Goal: Answer question/provide support

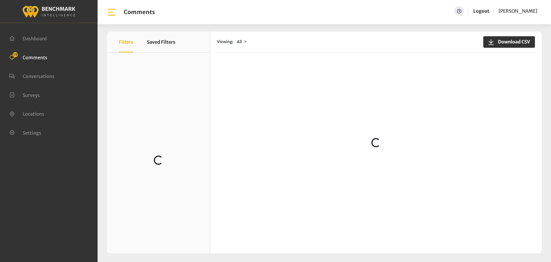
scroll to position [508, 0]
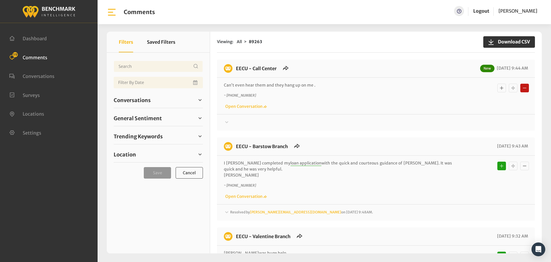
click at [240, 124] on div at bounding box center [376, 122] width 304 height 7
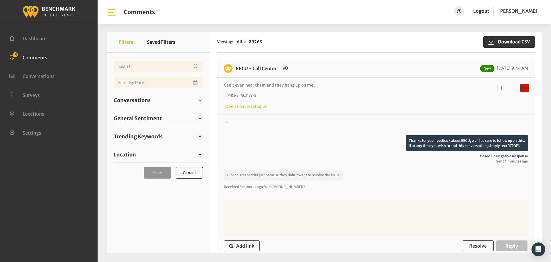
click at [285, 214] on textarea at bounding box center [376, 218] width 304 height 36
click at [356, 217] on textarea at bounding box center [376, 218] width 304 height 36
paste textarea "We apologize for your experience. If you still need to speak to a staff represe…"
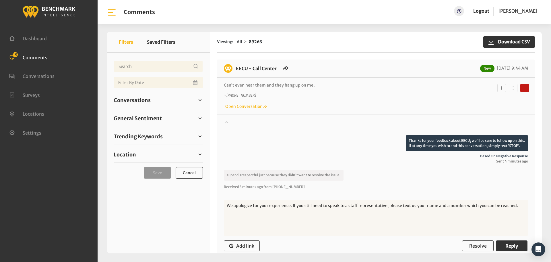
click at [460, 206] on textarea "We apologize for your experience. If you still need to speak to a staff represe…" at bounding box center [376, 218] width 304 height 36
type textarea "We apologize for your experience. If you still need to speak to a staff represe…"
click at [518, 246] on button "Reply" at bounding box center [512, 245] width 32 height 11
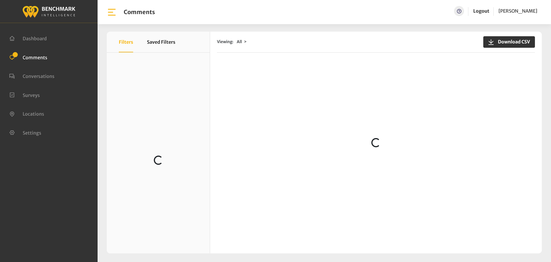
scroll to position [460, 0]
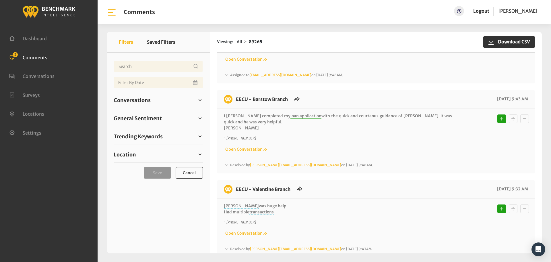
scroll to position [201, 0]
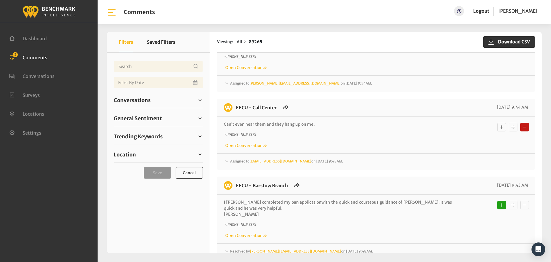
click at [257, 163] on link "Heatherm@myeecu.org" at bounding box center [281, 161] width 62 height 4
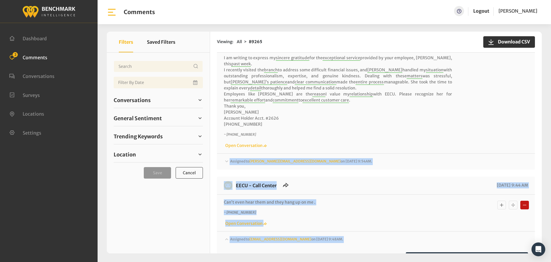
scroll to position [144, 0]
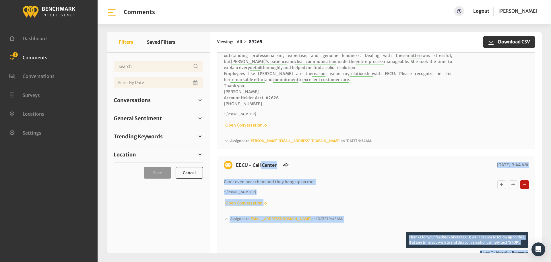
drag, startPoint x: 373, startPoint y: 191, endPoint x: 235, endPoint y: 167, distance: 139.9
copy div "EECU - Call Center 10/08/2025 9:44 AM Can’t even hear them and they hang up on …"
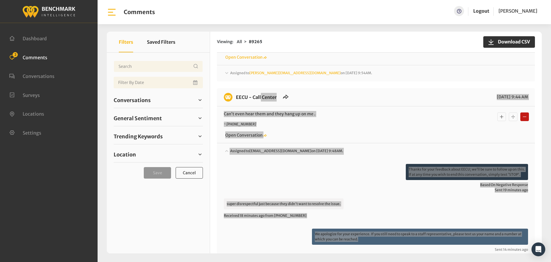
scroll to position [287, 0]
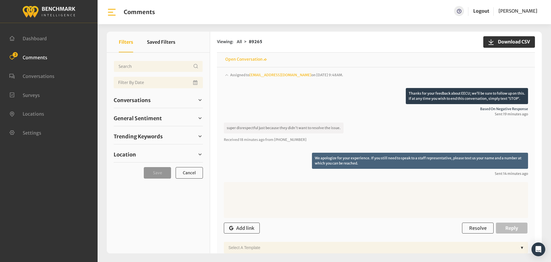
drag, startPoint x: 386, startPoint y: 183, endPoint x: 383, endPoint y: 171, distance: 11.8
click at [386, 183] on textarea at bounding box center [376, 200] width 304 height 36
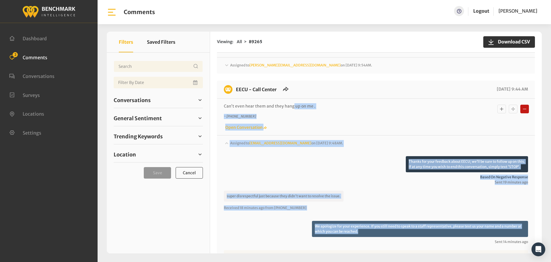
scroll to position [201, 0]
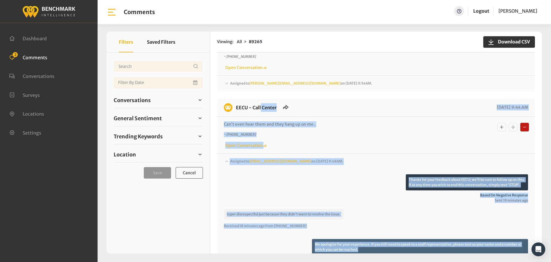
drag, startPoint x: 362, startPoint y: 164, endPoint x: 233, endPoint y: 106, distance: 141.4
click at [233, 106] on div "EECU - Call Center 10/08/2025 9:44 AM Can’t even hear them and they hang up on …" at bounding box center [376, 221] width 318 height 245
copy div "EECU - Call Center 10/08/2025 9:44 AM Can’t even hear them and they hang up on …"
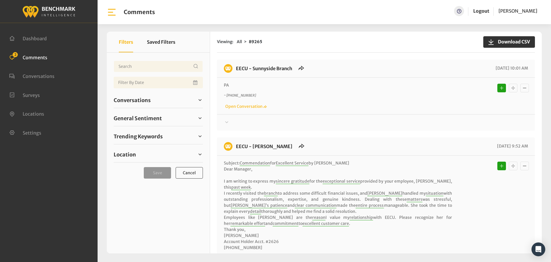
scroll to position [201, 0]
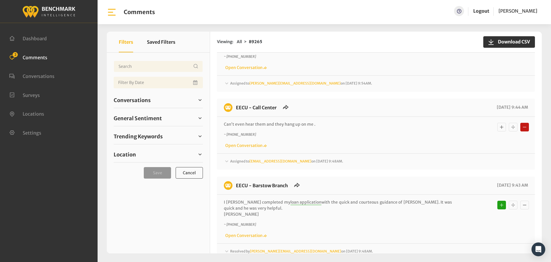
click at [223, 163] on div "Assigned to Heatherm@myeecu.org on October 8, 2025 9:48AM. Thanks for your feed…" at bounding box center [376, 159] width 318 height 12
click at [242, 163] on span "Assigned to [EMAIL_ADDRESS][DOMAIN_NAME] on [DATE] 9:48AM." at bounding box center [286, 161] width 113 height 4
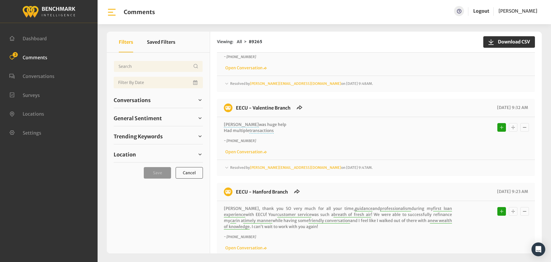
scroll to position [546, 0]
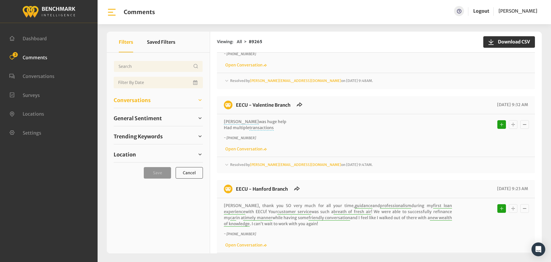
click at [139, 101] on span "Conversations" at bounding box center [132, 100] width 37 height 8
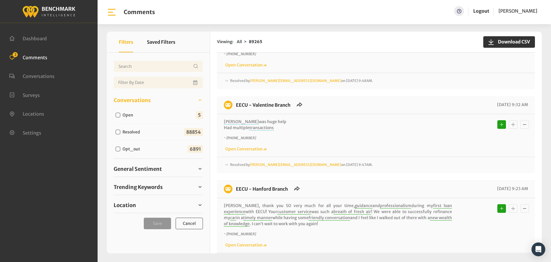
click at [118, 115] on input "Open" at bounding box center [118, 115] width 5 height 5
checkbox input "true"
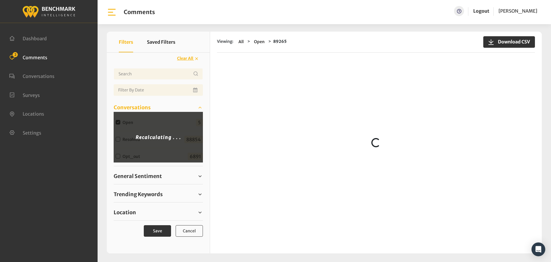
scroll to position [0, 0]
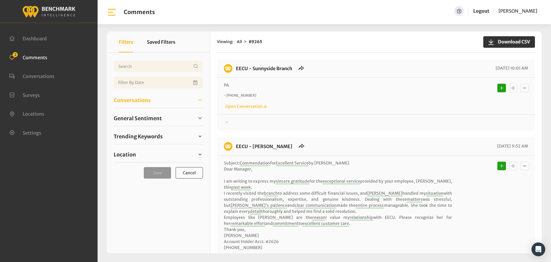
click at [147, 99] on span "Conversations" at bounding box center [132, 100] width 37 height 8
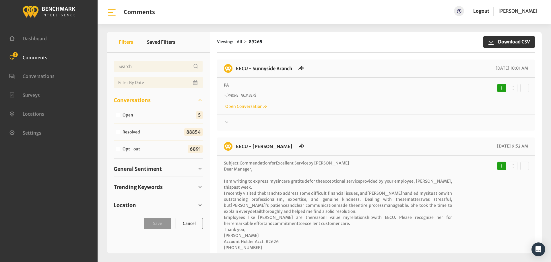
click at [123, 116] on label "Open" at bounding box center [129, 115] width 17 height 6
click at [120, 116] on input "Open" at bounding box center [118, 115] width 5 height 5
checkbox input "true"
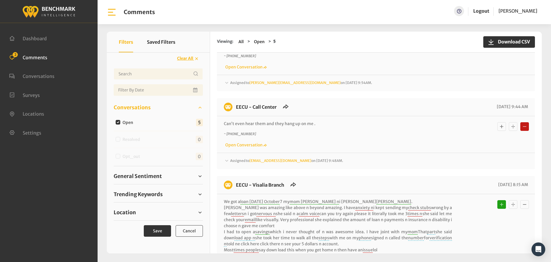
scroll to position [189, 0]
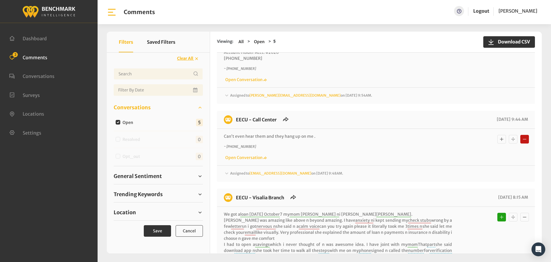
click at [236, 172] on span "Assigned to [EMAIL_ADDRESS][DOMAIN_NAME] on [DATE] 9:48AM." at bounding box center [286, 173] width 113 height 4
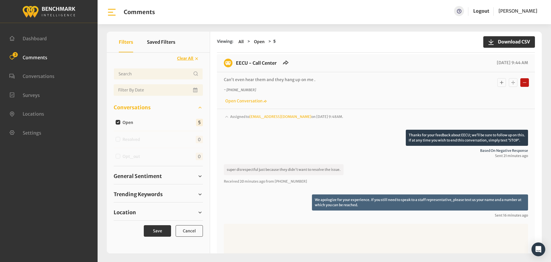
scroll to position [333, 0]
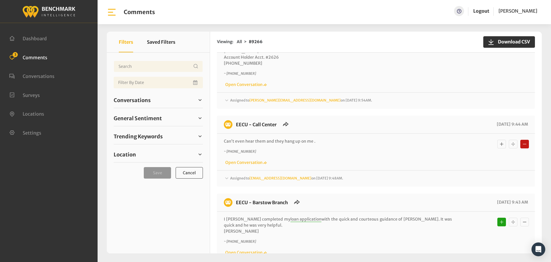
scroll to position [287, 0]
click at [242, 173] on div "Assigned to Heatherm@myeecu.org on October 8, 2025 9:48AM. Thanks for your feed…" at bounding box center [376, 175] width 318 height 12
click at [242, 176] on span "Assigned to [EMAIL_ADDRESS][DOMAIN_NAME] on [DATE] 9:48AM." at bounding box center [286, 177] width 113 height 4
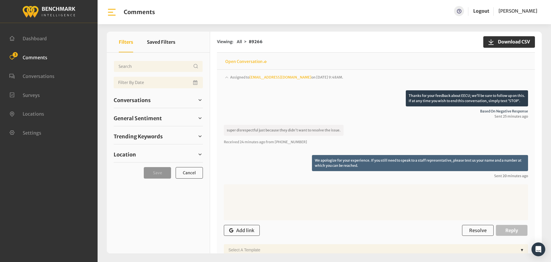
scroll to position [460, 0]
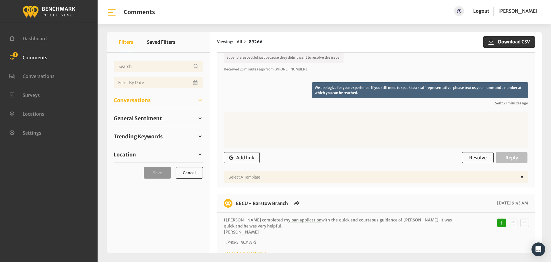
click at [131, 97] on span "Conversations" at bounding box center [132, 100] width 37 height 8
